Goal: Task Accomplishment & Management: Use online tool/utility

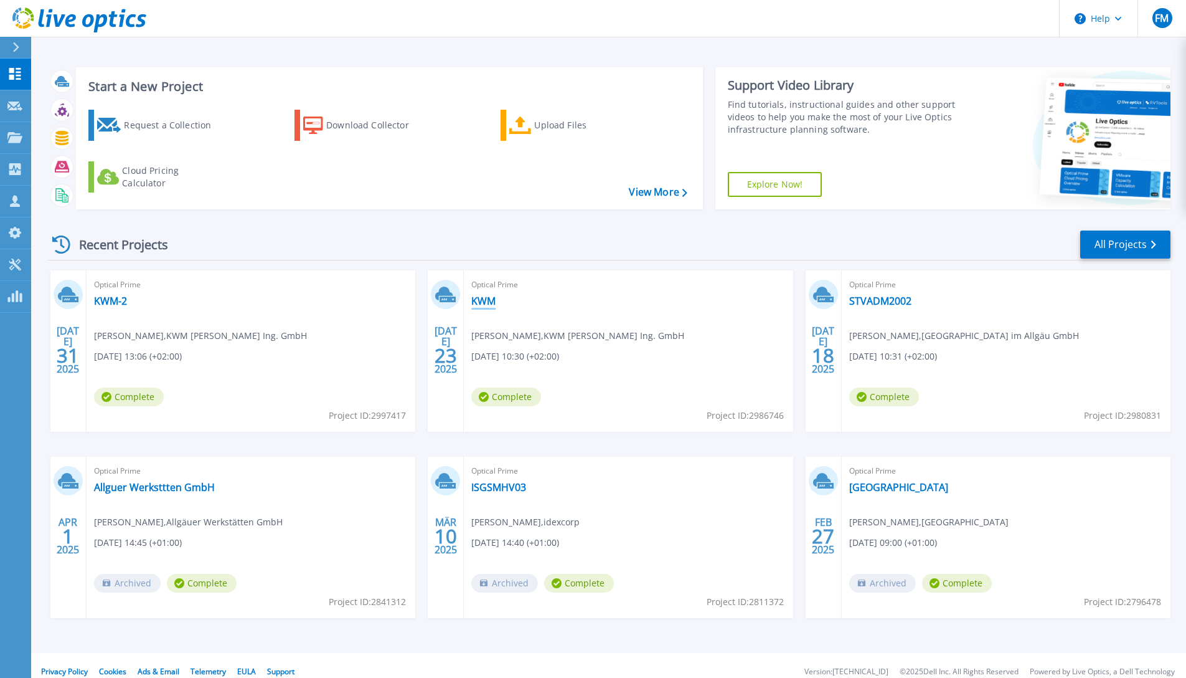
click at [478, 304] on link "KWM" at bounding box center [483, 301] width 24 height 12
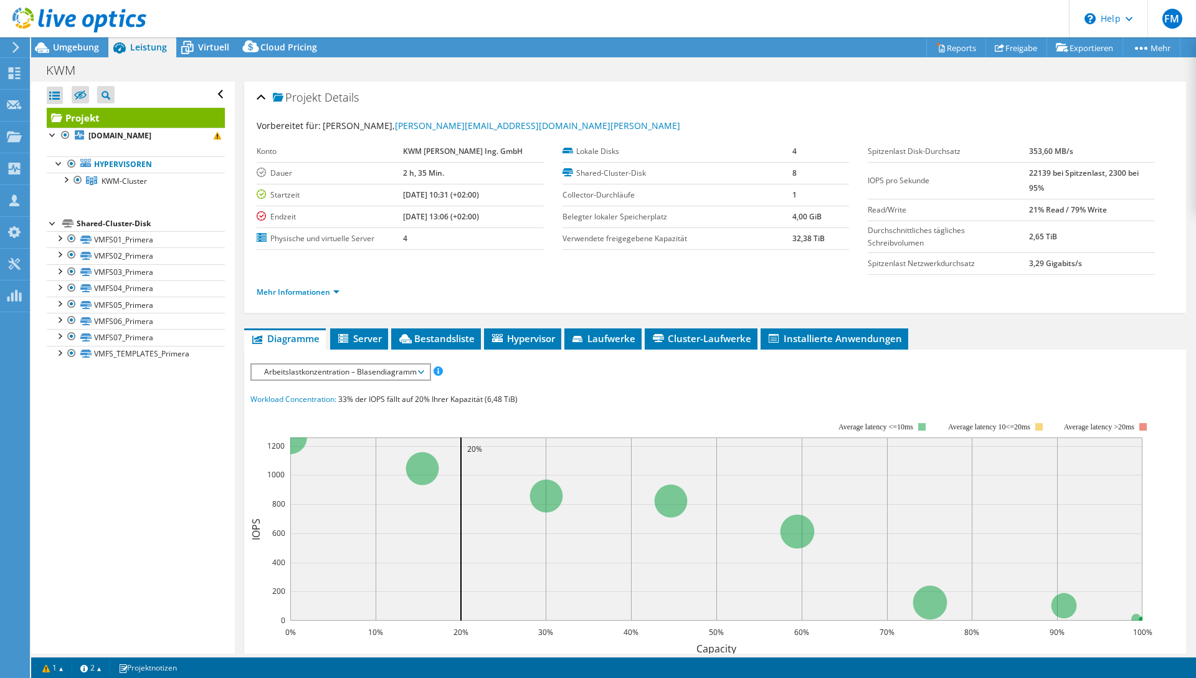
select select "USD"
click at [69, 181] on div at bounding box center [65, 179] width 12 height 12
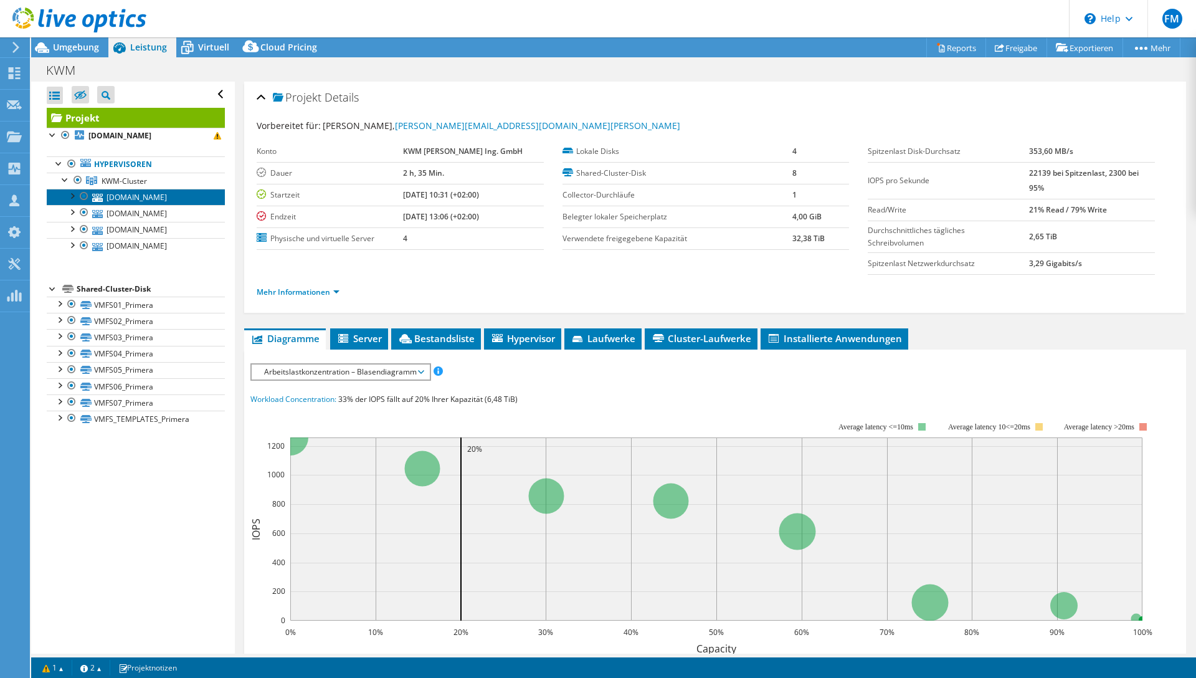
click at [108, 197] on link "[DOMAIN_NAME]" at bounding box center [136, 197] width 178 height 16
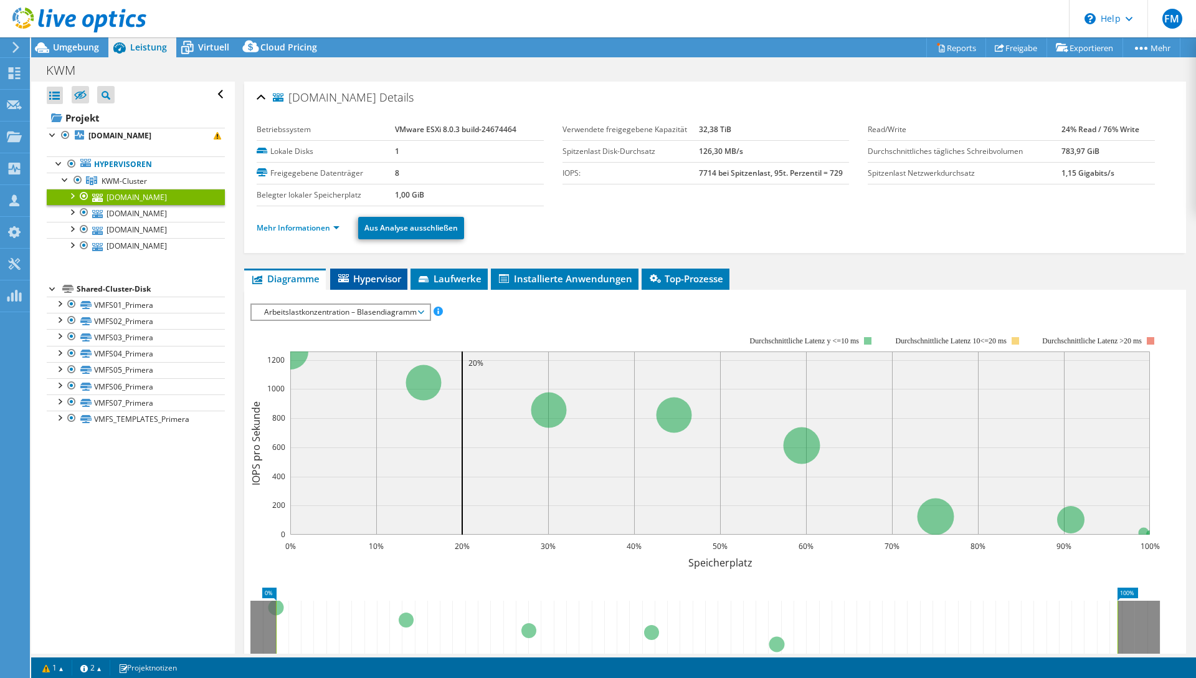
click at [380, 277] on span "Hypervisor" at bounding box center [368, 278] width 65 height 12
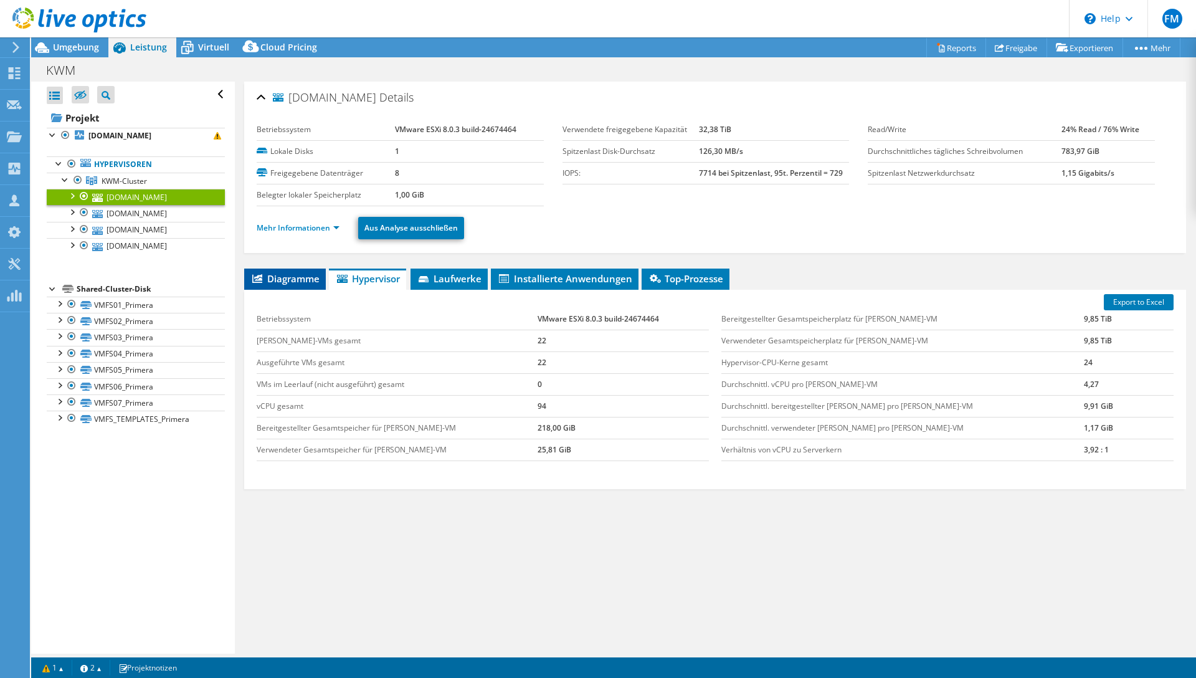
click at [305, 270] on li "Diagramme" at bounding box center [285, 278] width 82 height 21
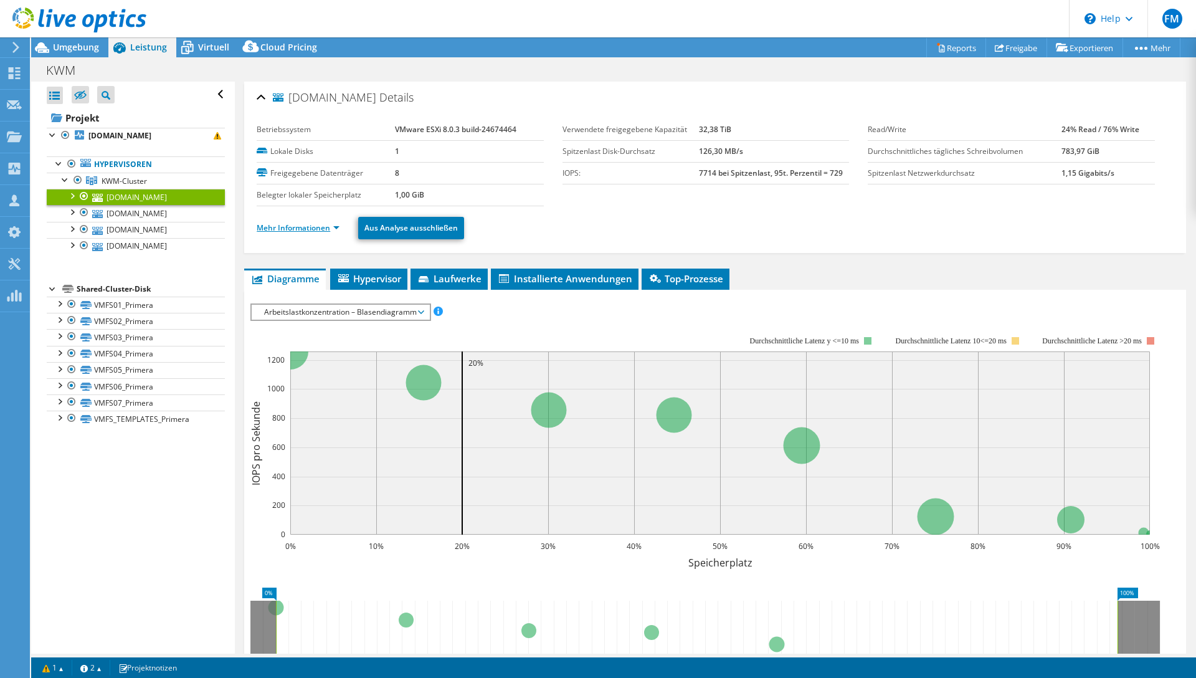
click at [320, 228] on link "Mehr Informationen" at bounding box center [298, 227] width 83 height 11
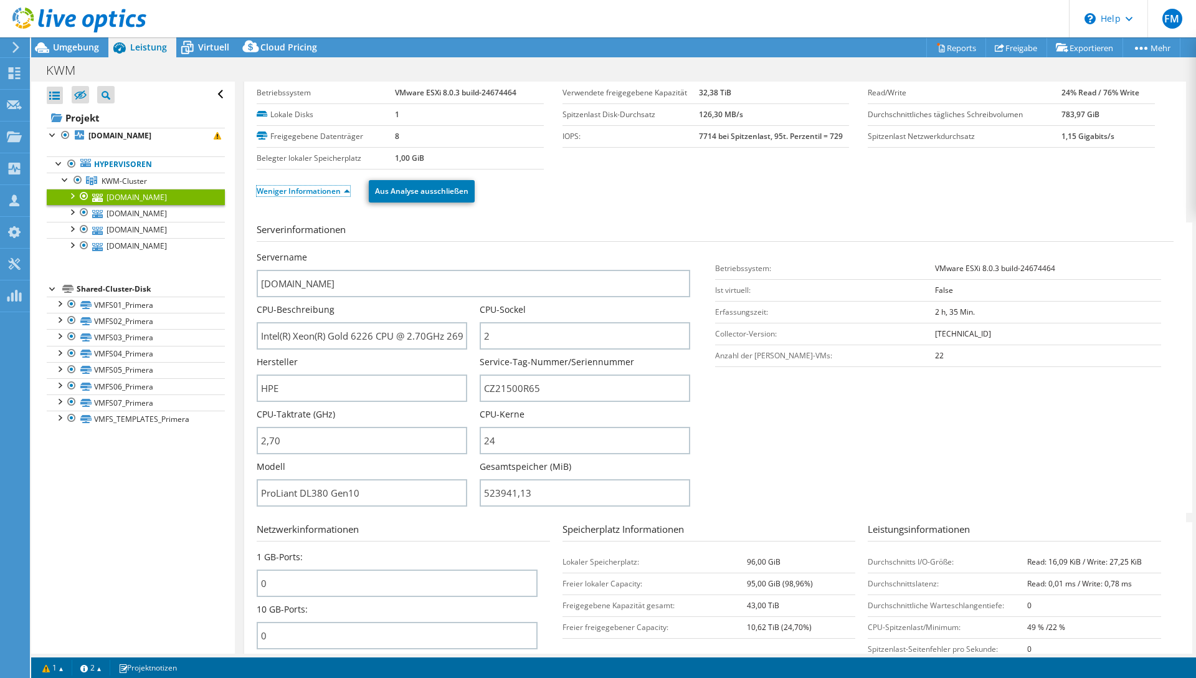
scroll to position [48, 0]
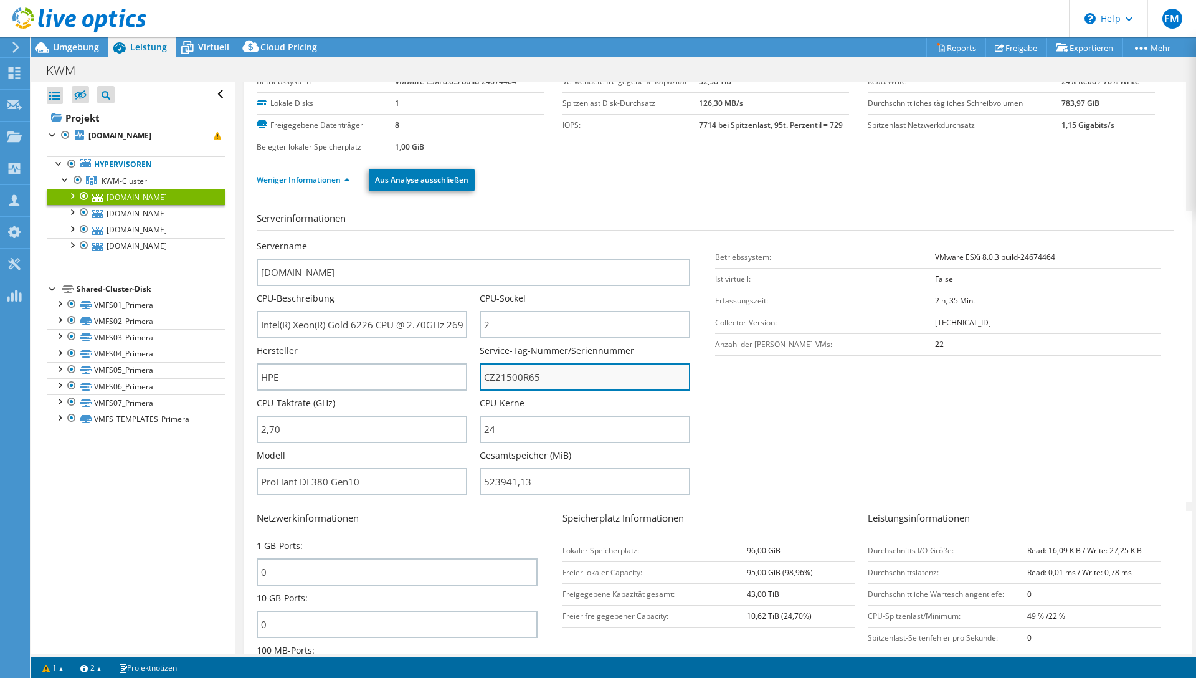
click at [485, 377] on input "CZ21500R65" at bounding box center [585, 376] width 210 height 27
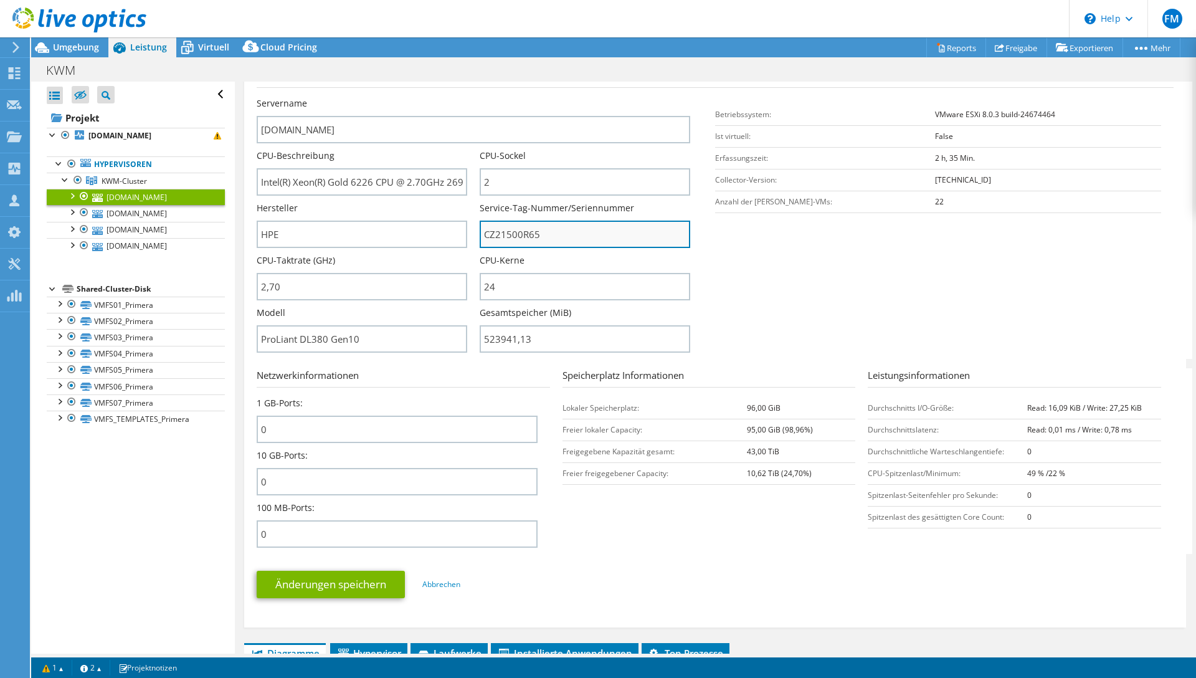
scroll to position [190, 0]
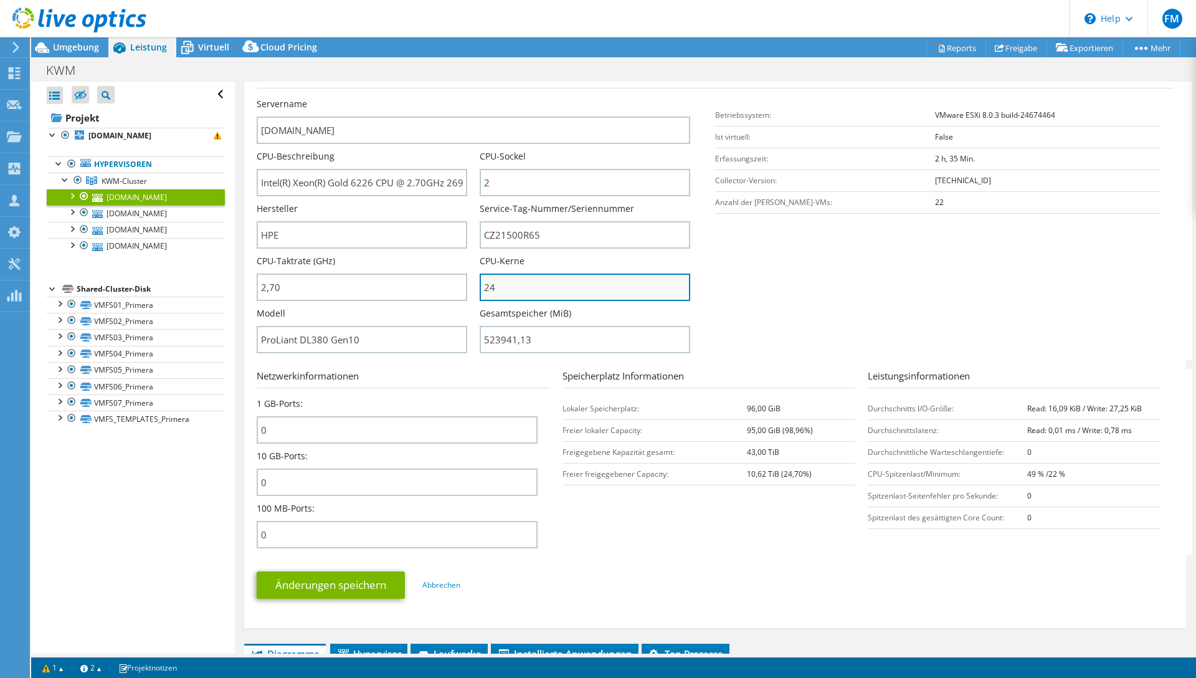
click at [494, 285] on input "24" at bounding box center [585, 286] width 210 height 27
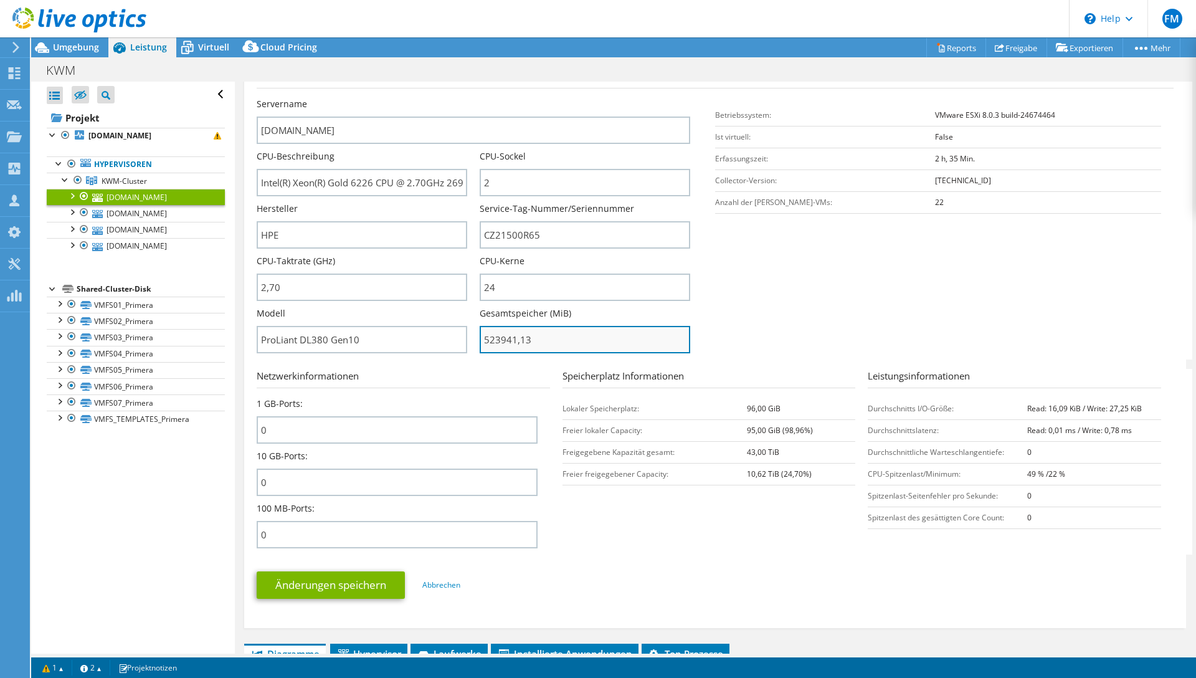
click at [496, 348] on input "523941,13" at bounding box center [585, 339] width 210 height 27
type input "52394113"
click at [493, 342] on input "52394113" at bounding box center [585, 339] width 210 height 27
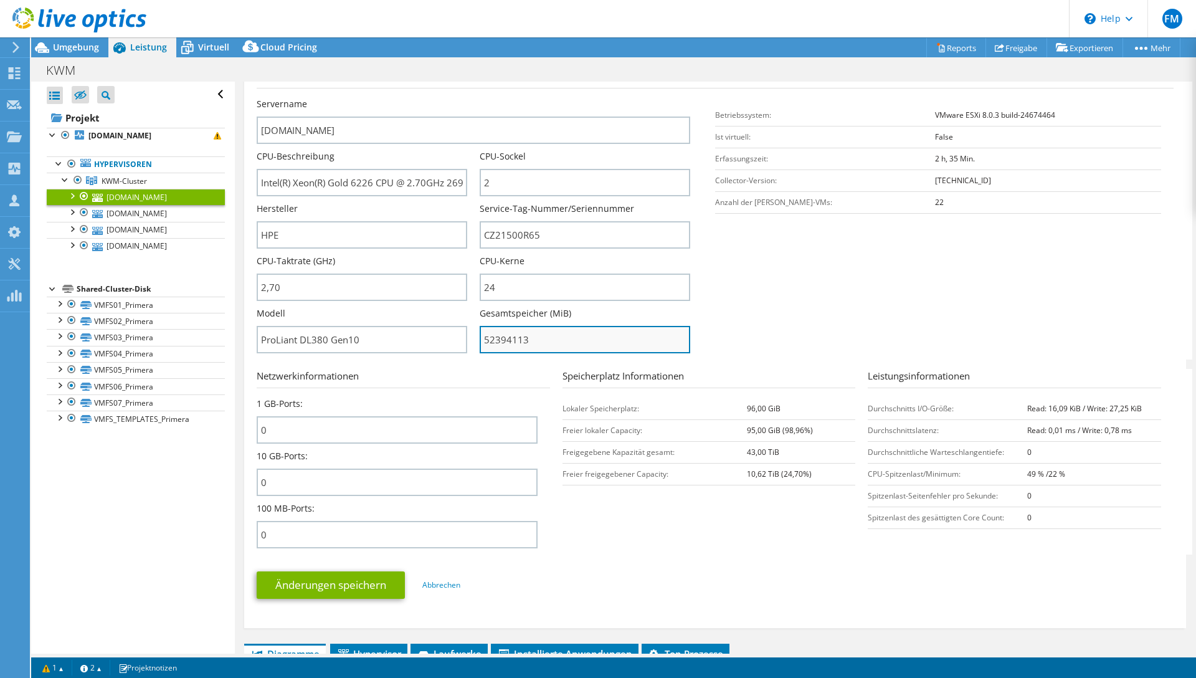
click at [493, 342] on input "52394113" at bounding box center [585, 339] width 210 height 27
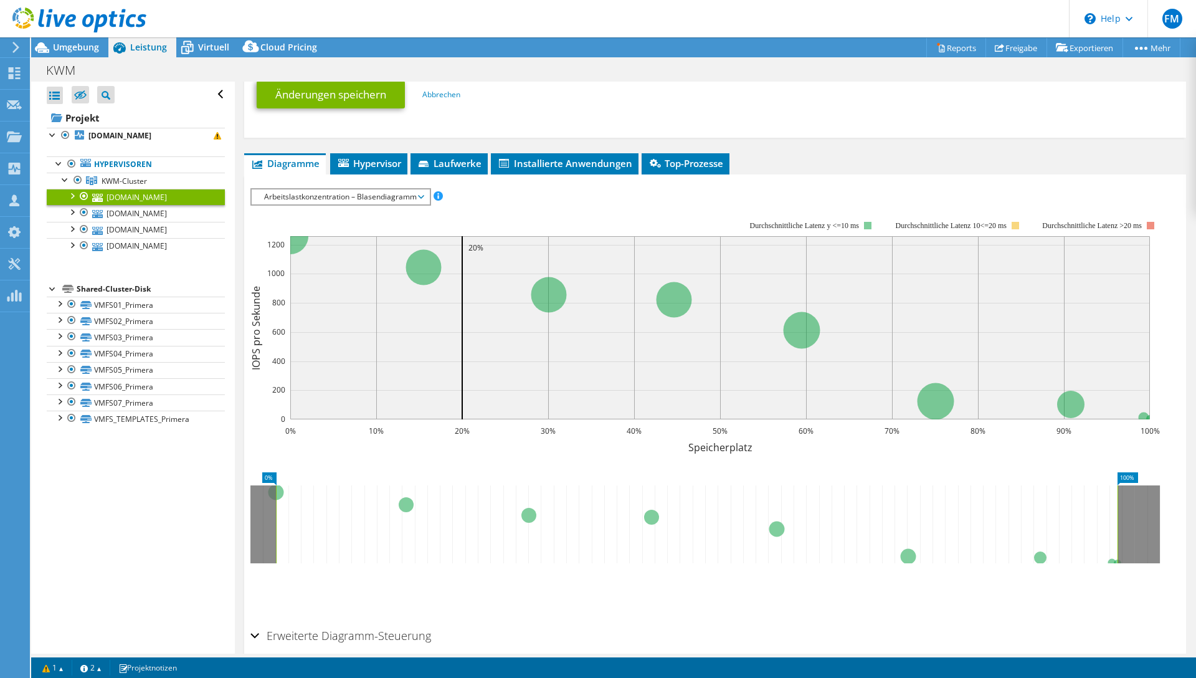
scroll to position [658, 0]
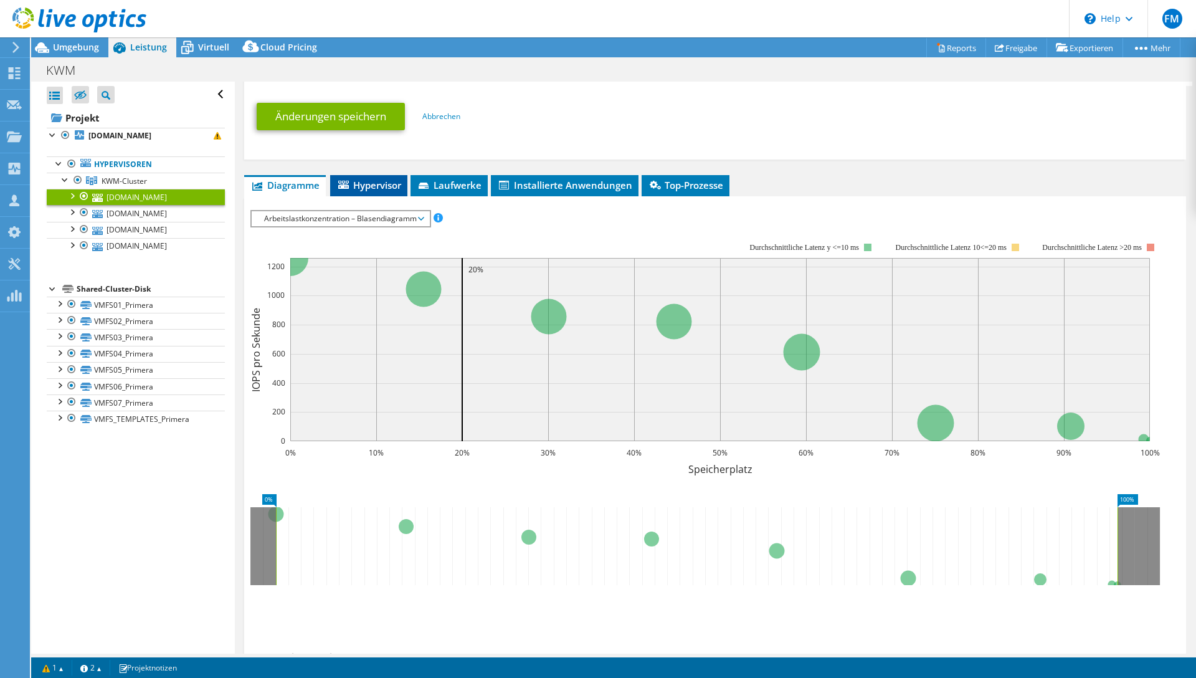
click at [354, 182] on li "Hypervisor" at bounding box center [368, 185] width 77 height 21
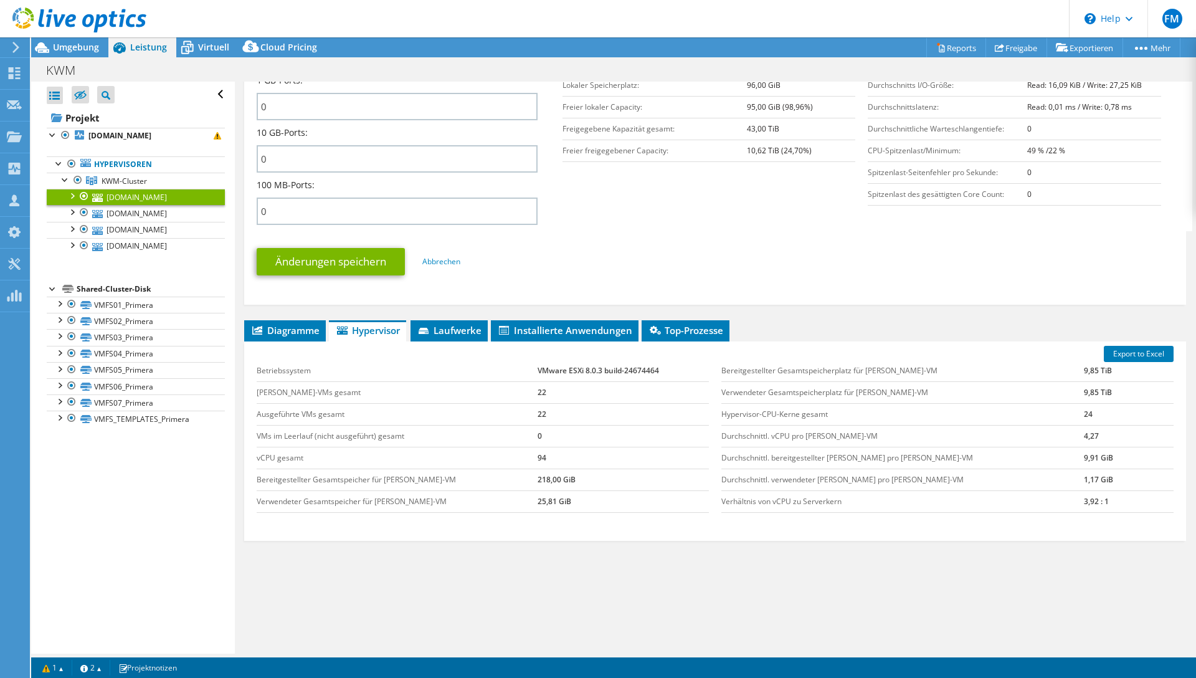
scroll to position [519, 0]
click at [57, 46] on span "Umgebung" at bounding box center [76, 47] width 46 height 12
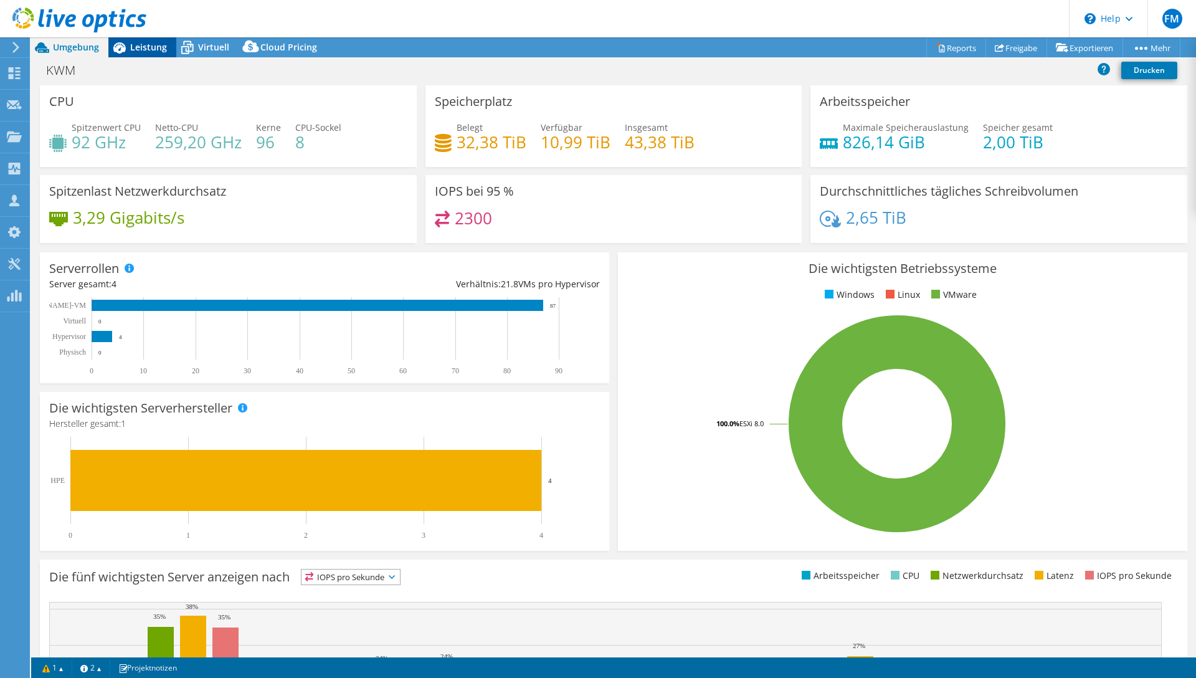
click at [150, 48] on span "Leistung" at bounding box center [148, 47] width 37 height 12
